Goal: Check status: Check status

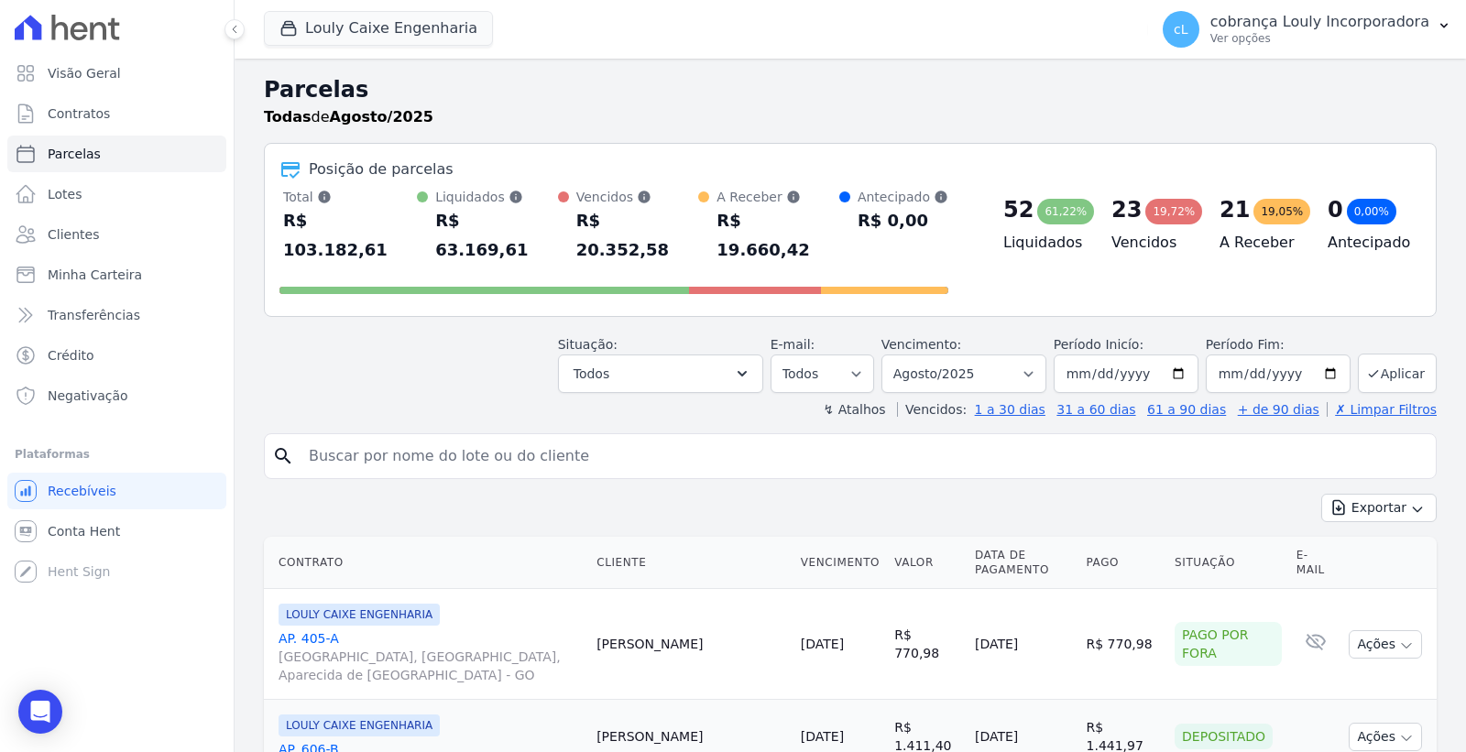
select select
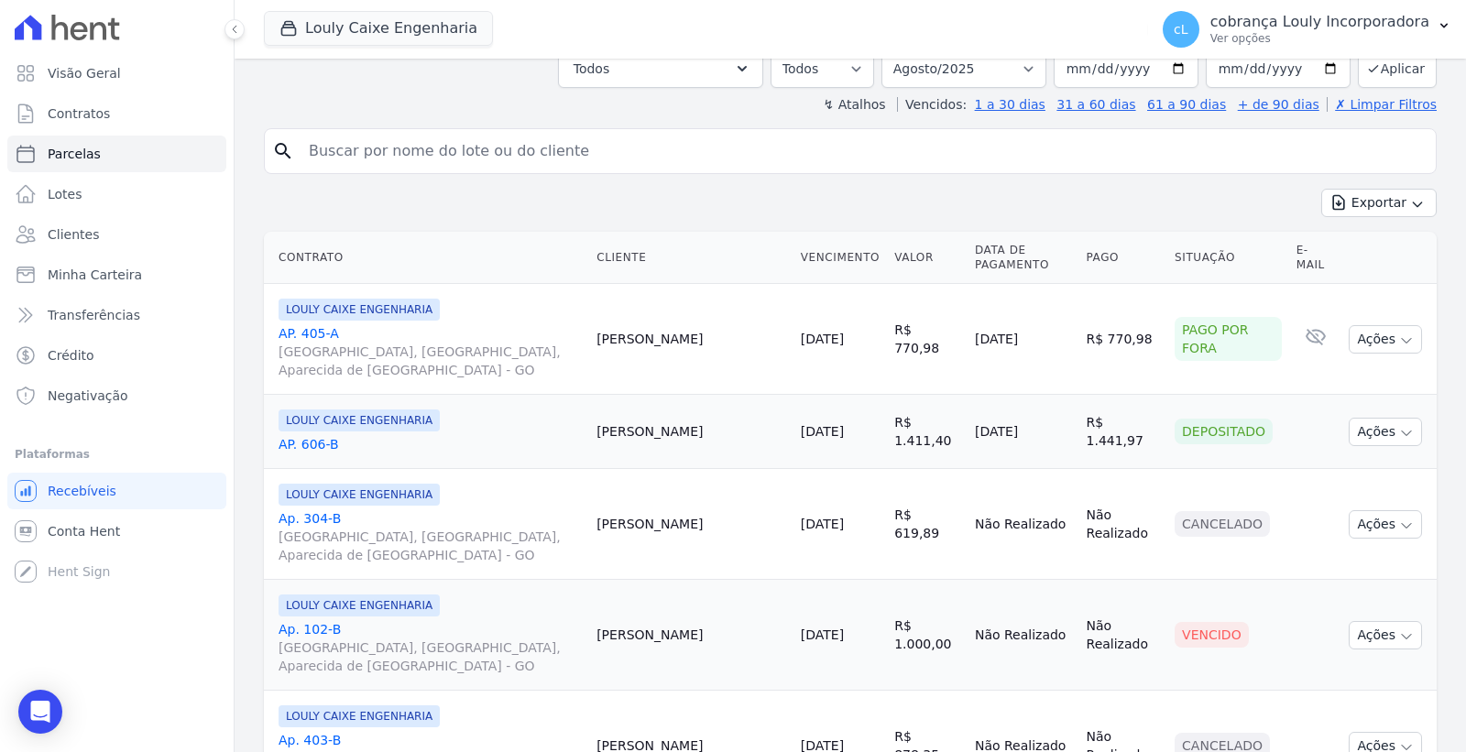
click at [467, 639] on span "[GEOGRAPHIC_DATA], [GEOGRAPHIC_DATA], Aparecida de [GEOGRAPHIC_DATA] - GO" at bounding box center [430, 657] width 303 height 37
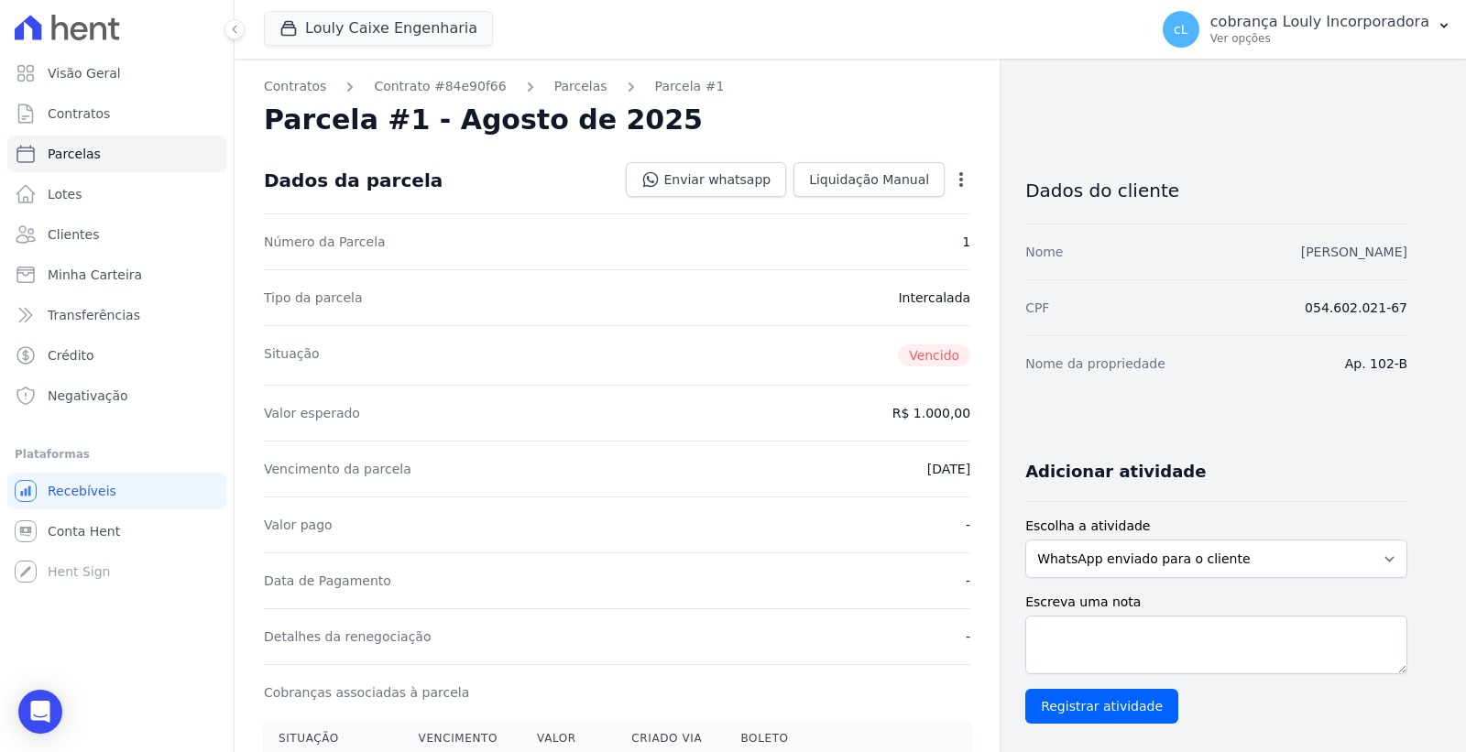
click at [1358, 245] on link "[PERSON_NAME]" at bounding box center [1354, 252] width 106 height 15
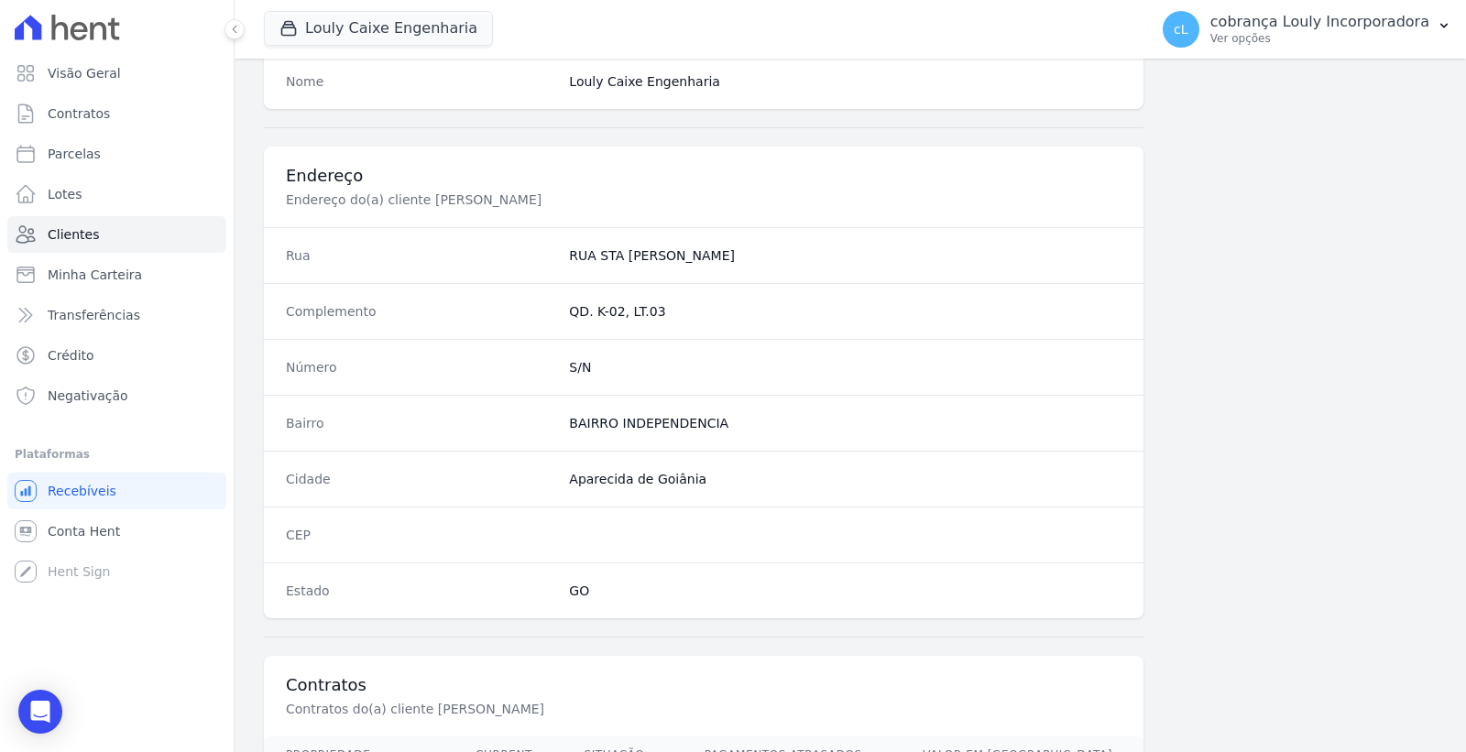
scroll to position [965, 0]
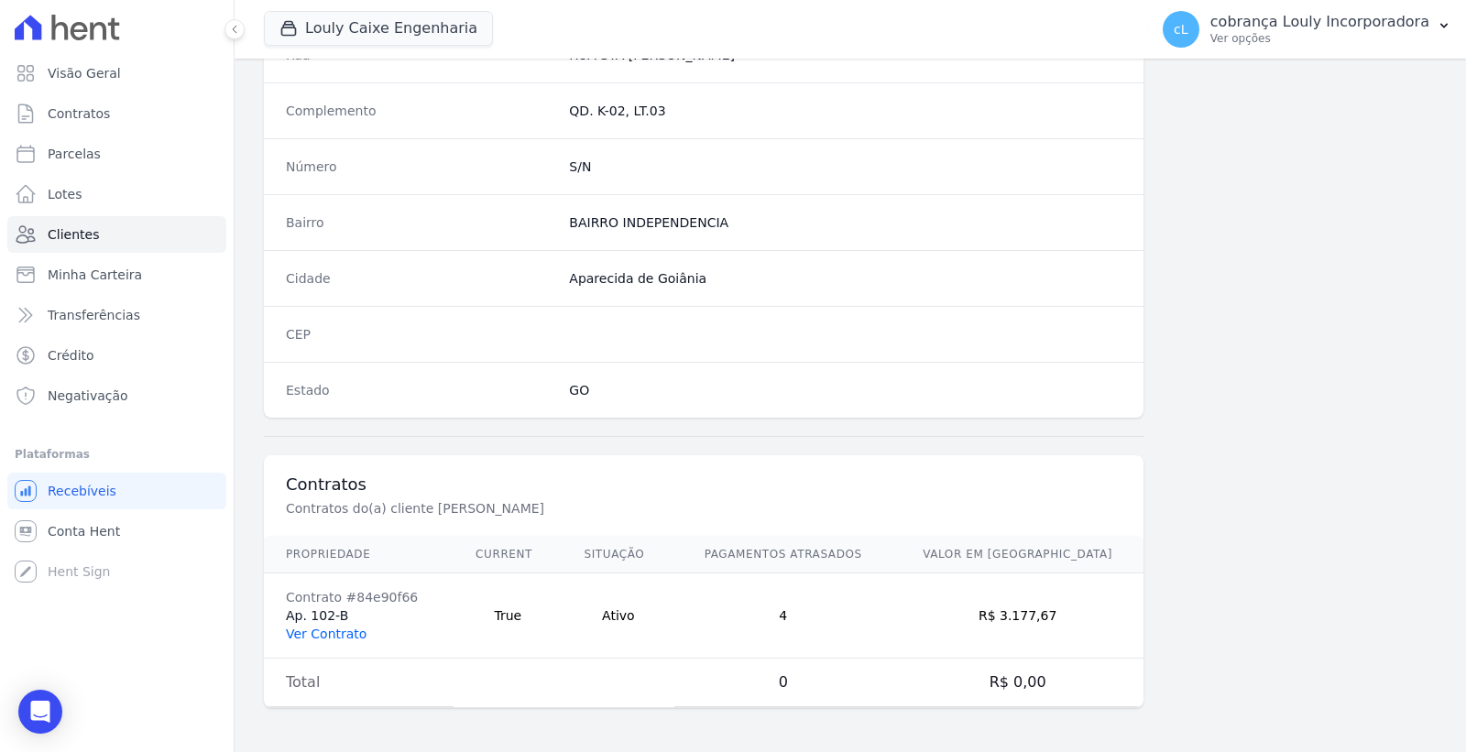
click at [346, 637] on link "Ver Contrato" at bounding box center [326, 634] width 81 height 15
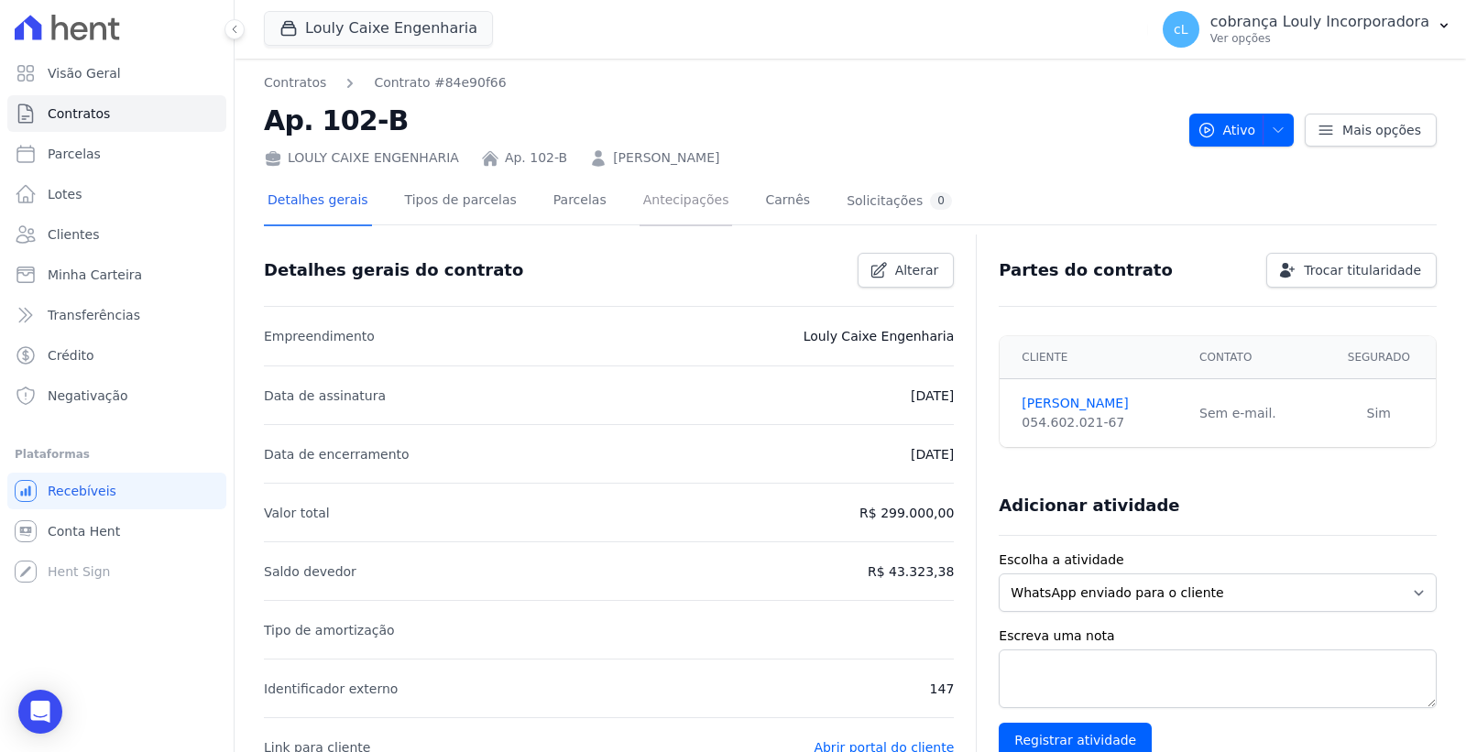
click at [640, 199] on link "Antecipações" at bounding box center [686, 202] width 93 height 49
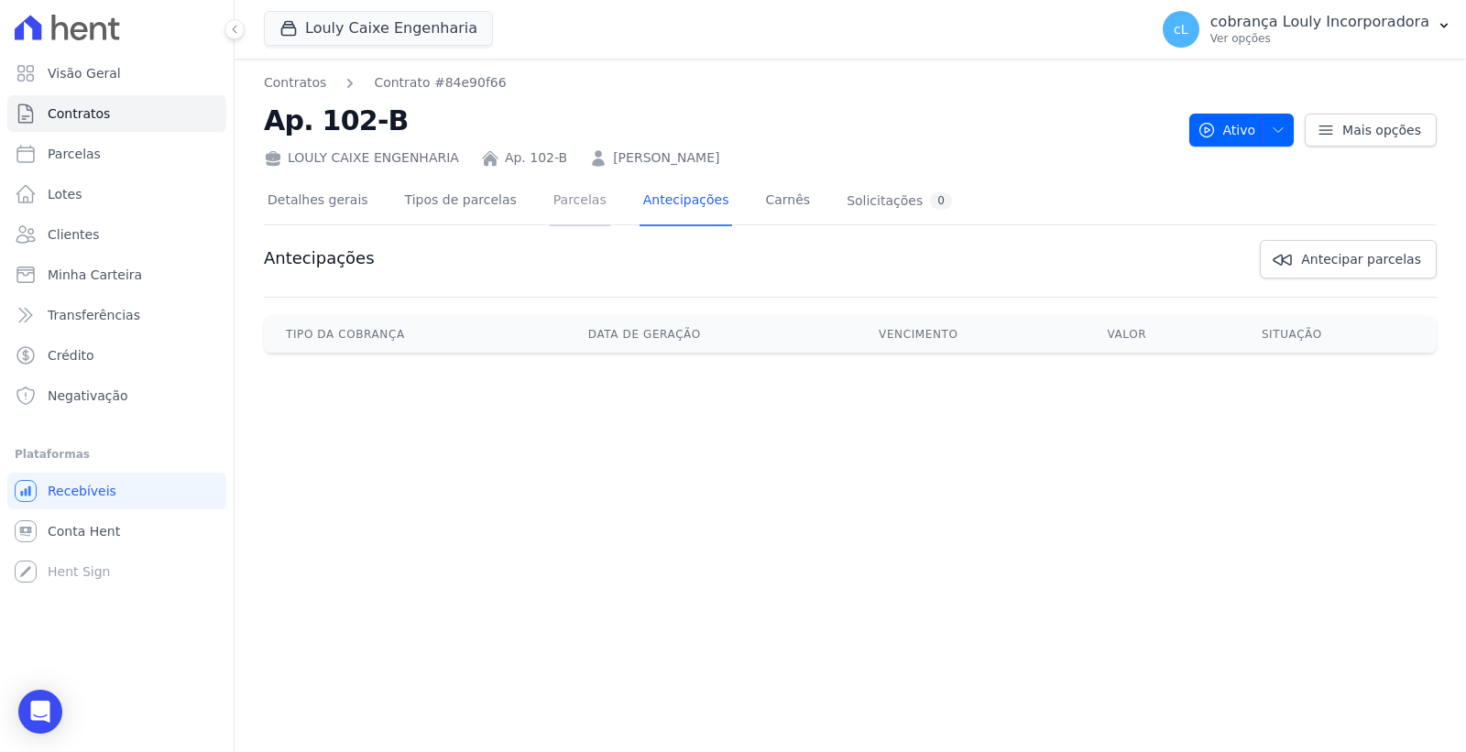
click at [550, 193] on link "Parcelas" at bounding box center [580, 202] width 60 height 49
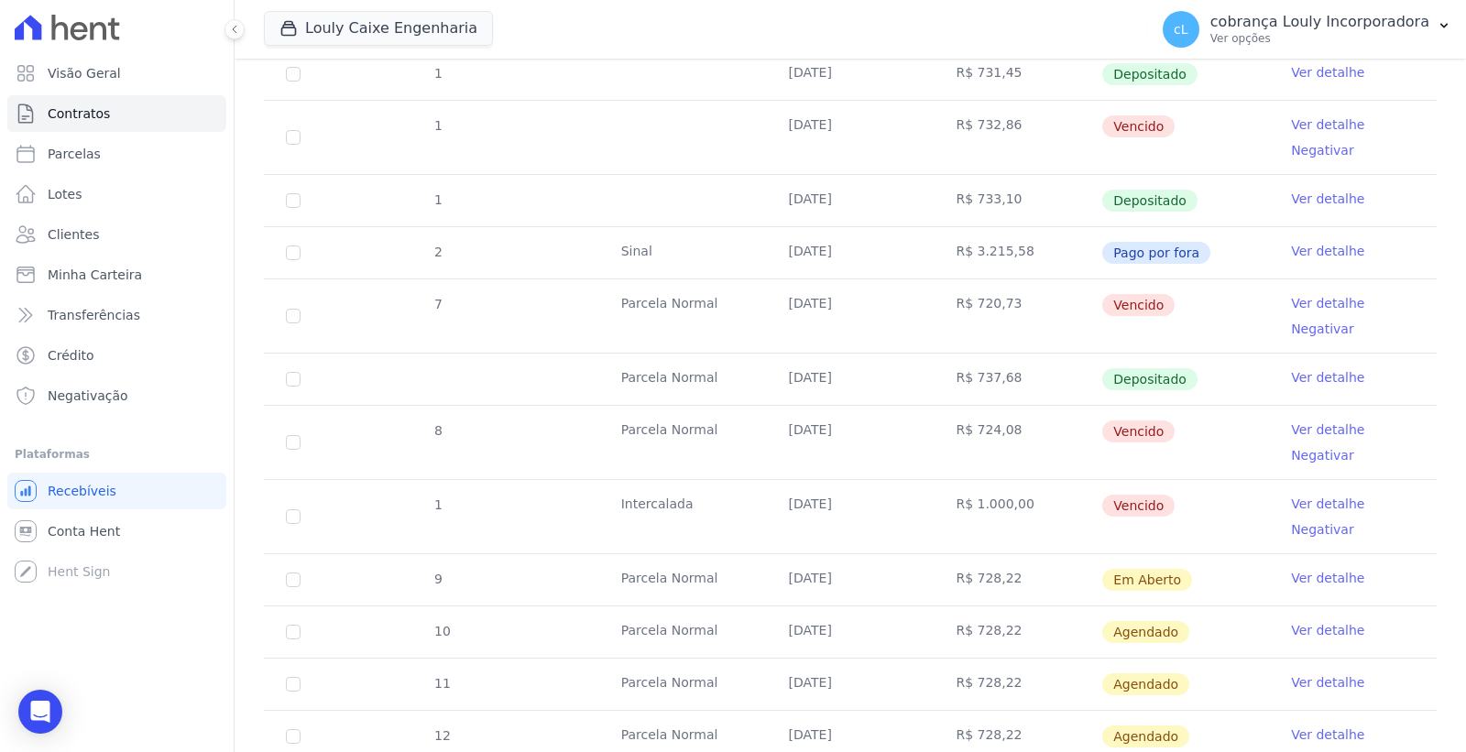
scroll to position [610, 0]
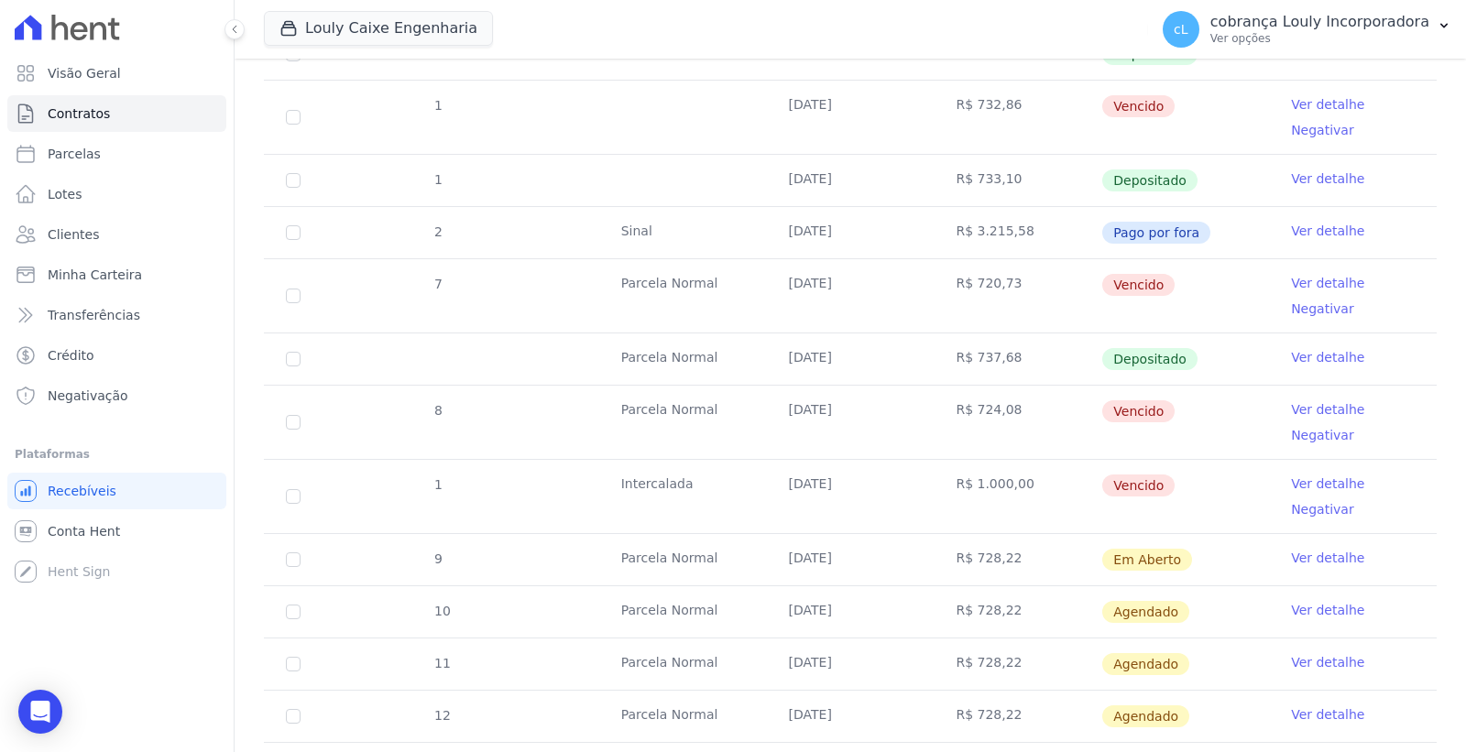
click at [1311, 482] on link "Ver detalhe" at bounding box center [1327, 484] width 73 height 18
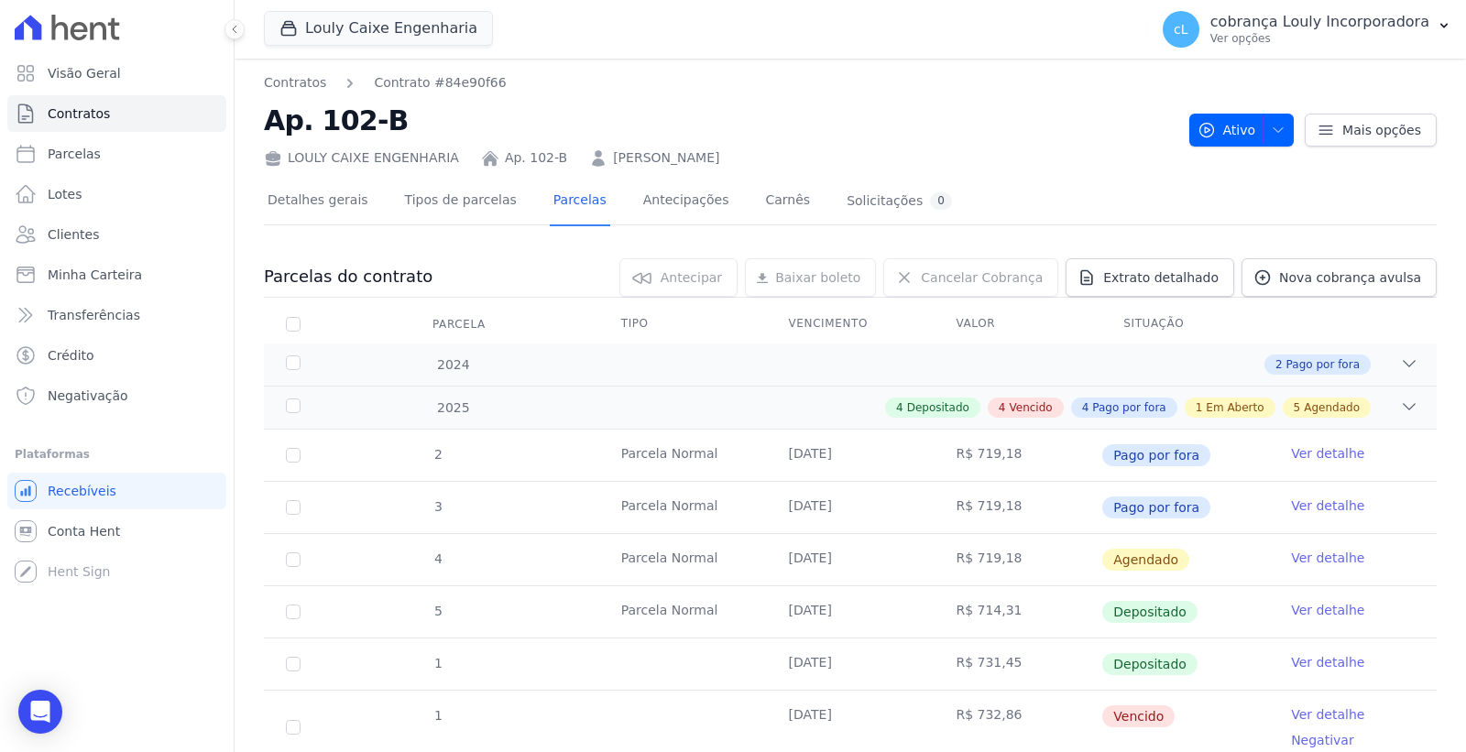
drag, startPoint x: 753, startPoint y: 165, endPoint x: 582, endPoint y: 154, distance: 171.7
click at [583, 150] on div "LOULY CAIXE ENGENHARIA Ap. 102-B [PERSON_NAME]" at bounding box center [719, 154] width 911 height 27
copy link "[PERSON_NAME]"
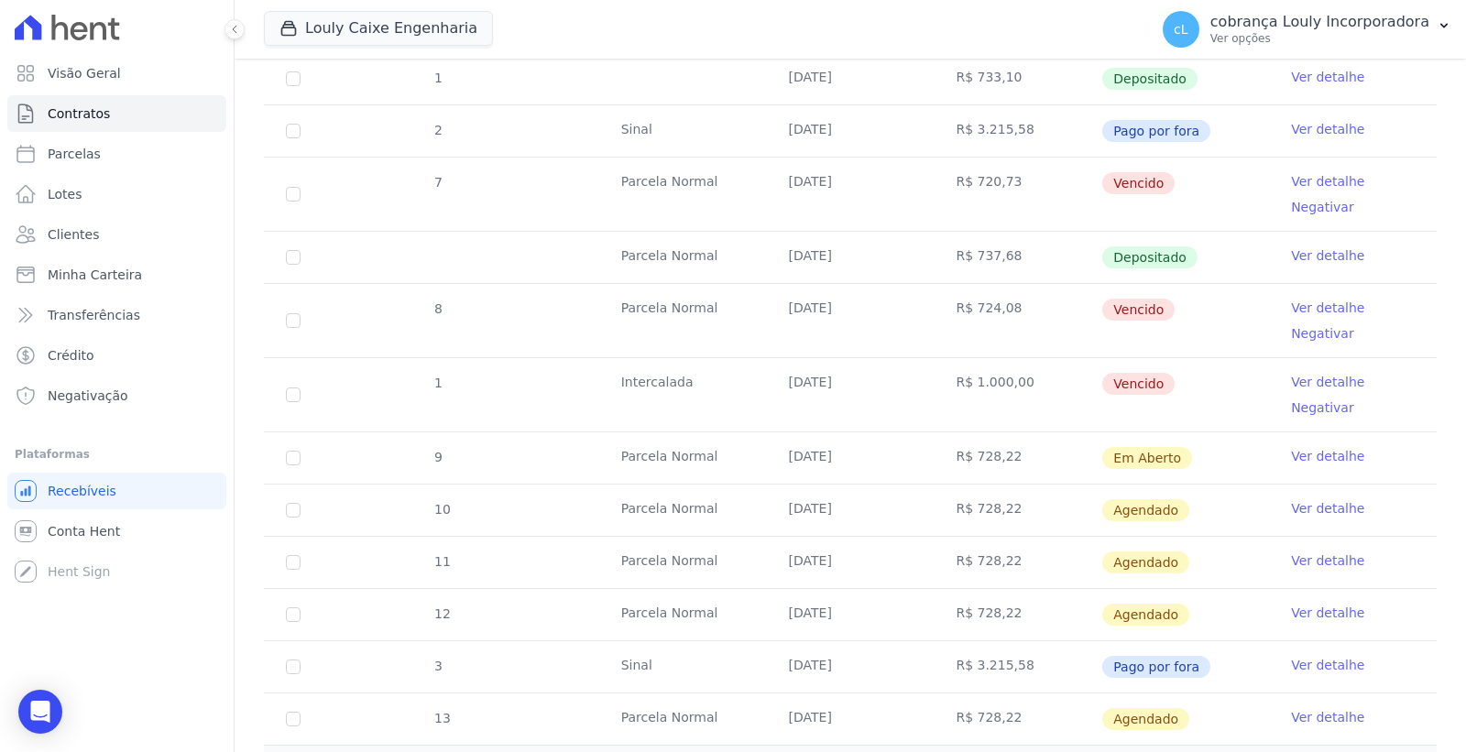
scroll to position [847, 0]
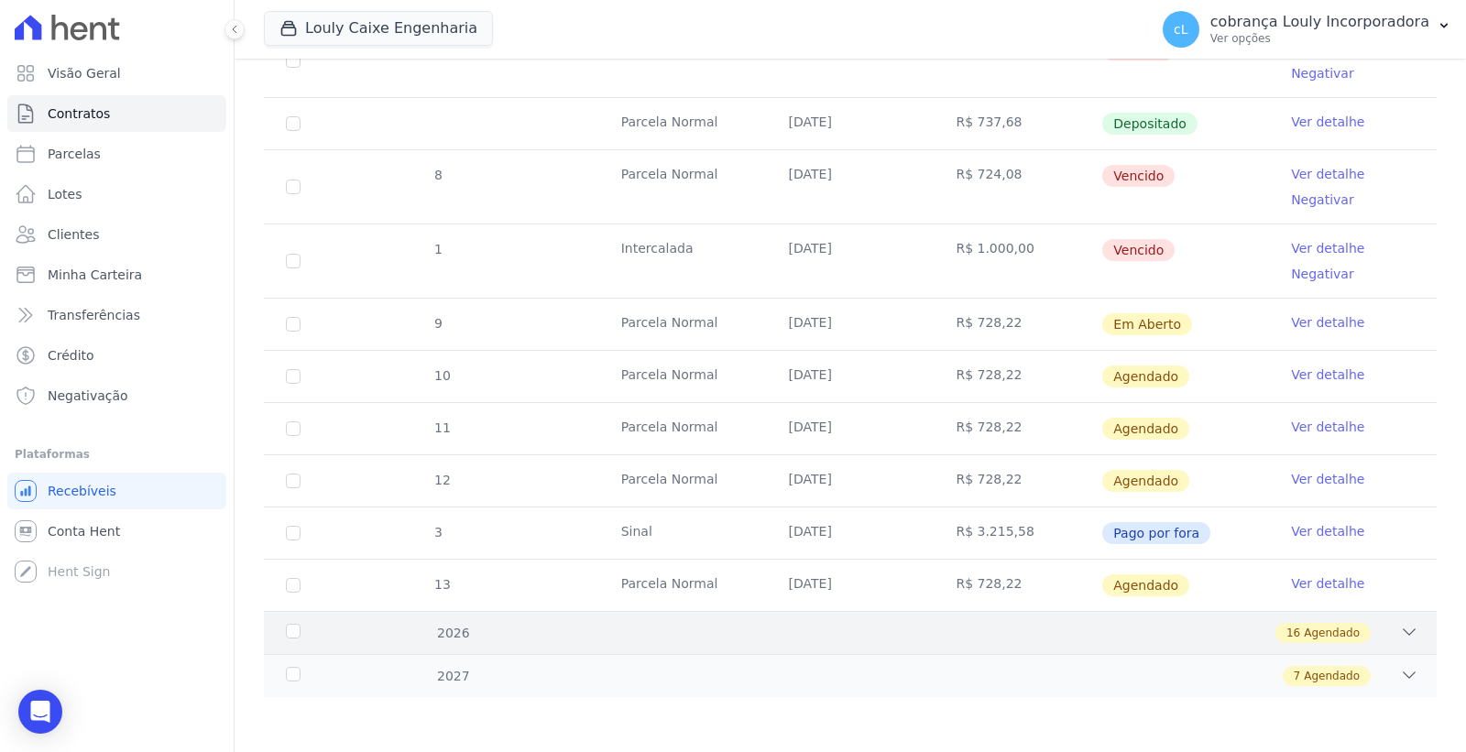
click at [1400, 633] on icon at bounding box center [1409, 632] width 18 height 18
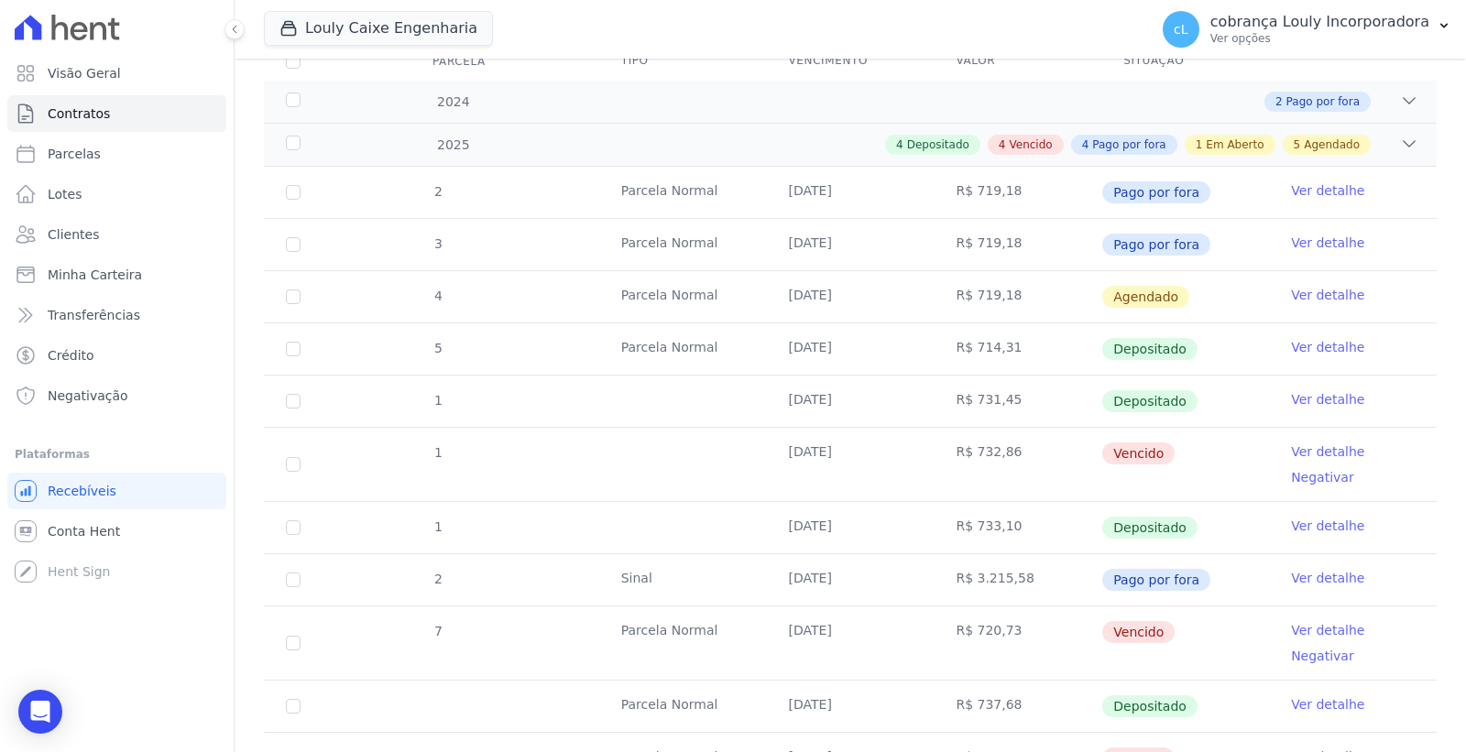
scroll to position [55, 0]
